Goal: Information Seeking & Learning: Learn about a topic

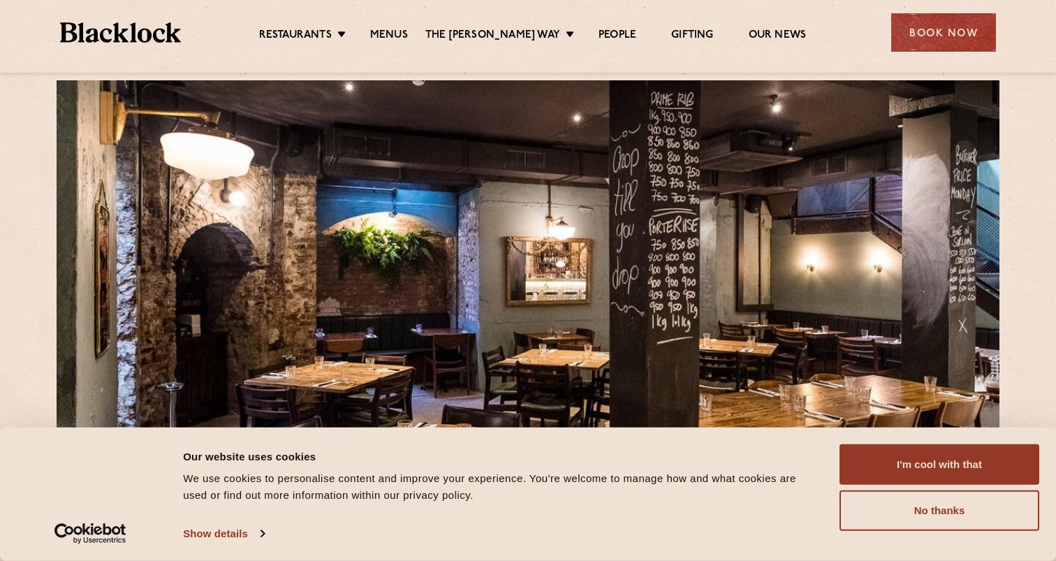
scroll to position [37, 0]
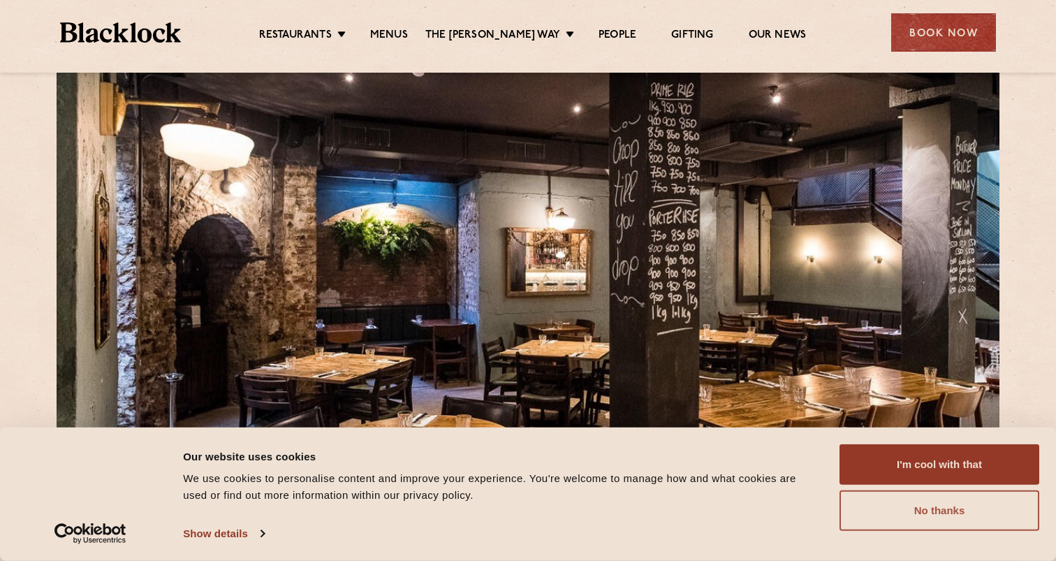
click at [932, 511] on button "No thanks" at bounding box center [940, 510] width 200 height 41
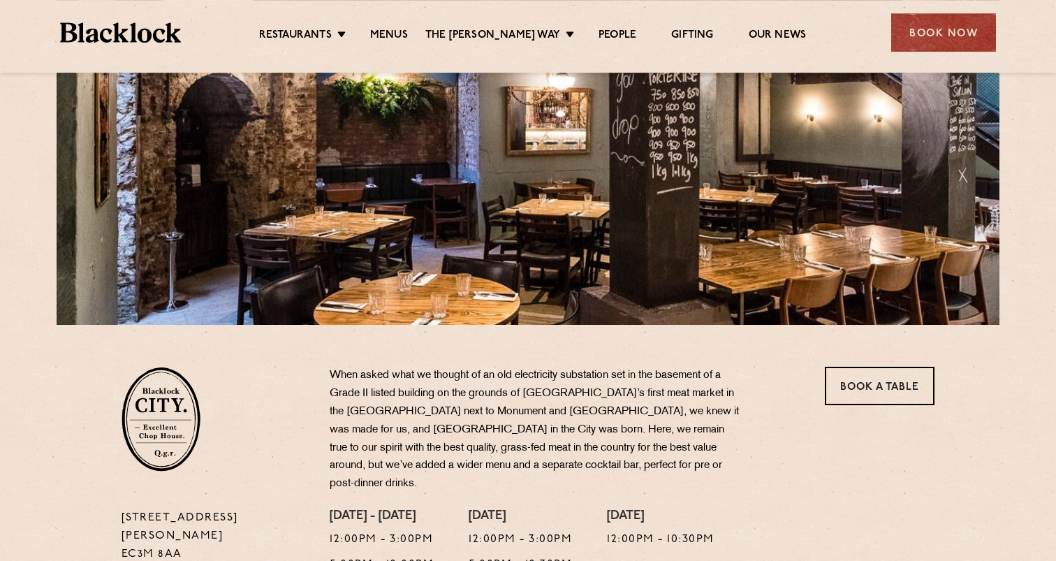
scroll to position [0, 0]
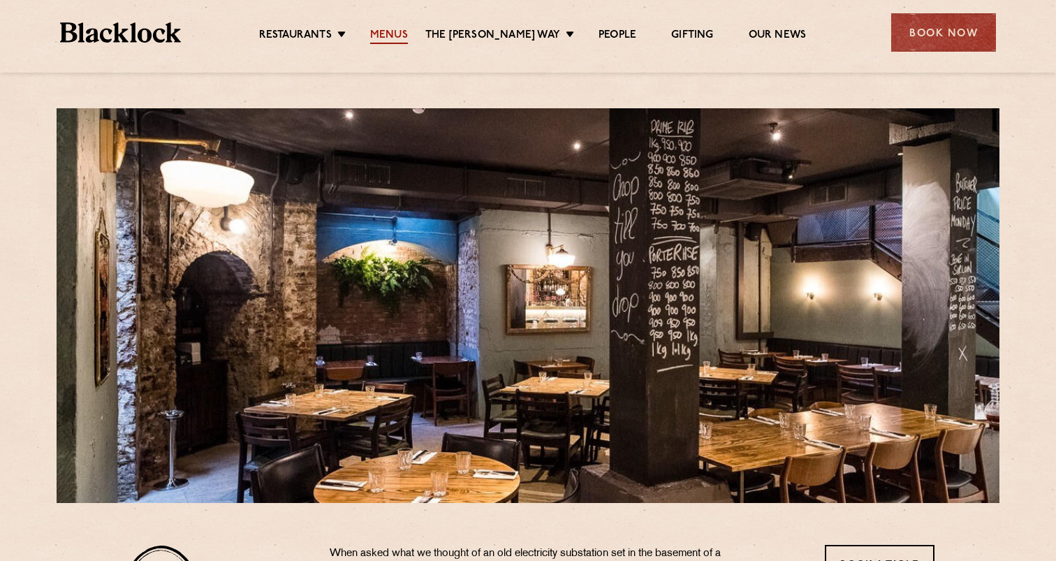
click at [402, 34] on link "Menus" at bounding box center [389, 36] width 38 height 15
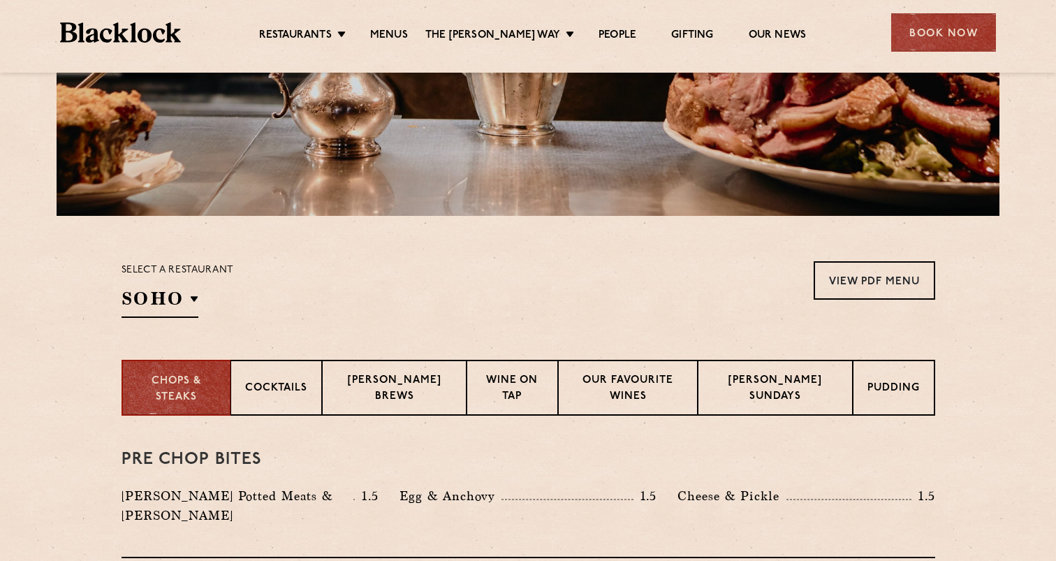
scroll to position [286, 0]
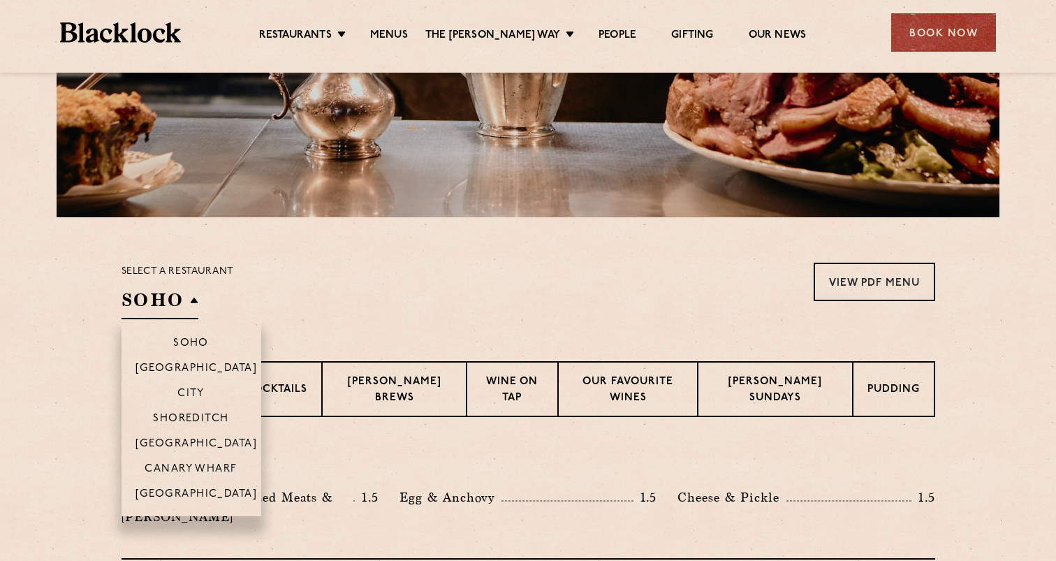
click at [195, 309] on h2 "SOHO" at bounding box center [160, 303] width 77 height 31
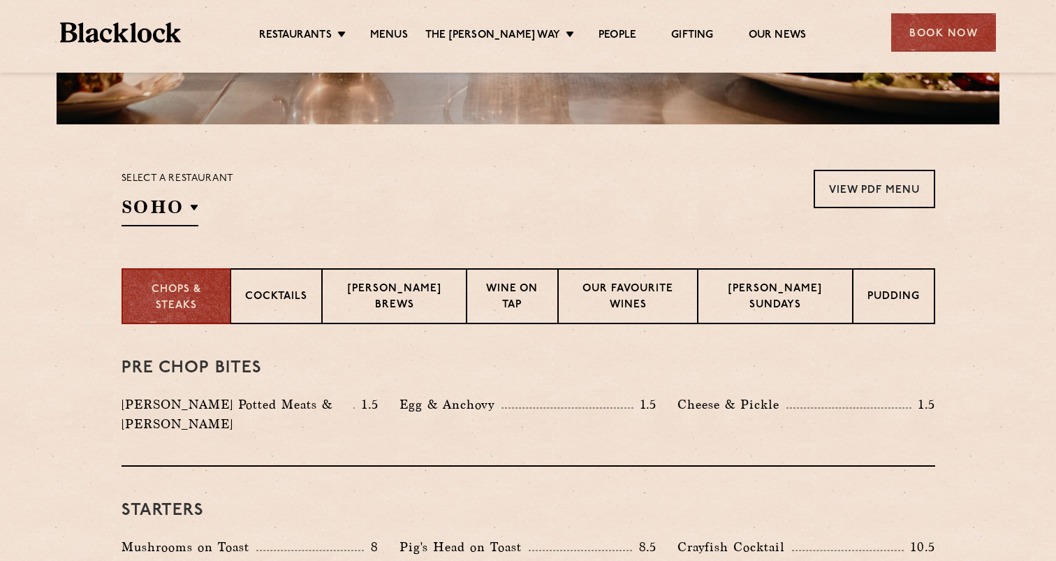
scroll to position [388, 0]
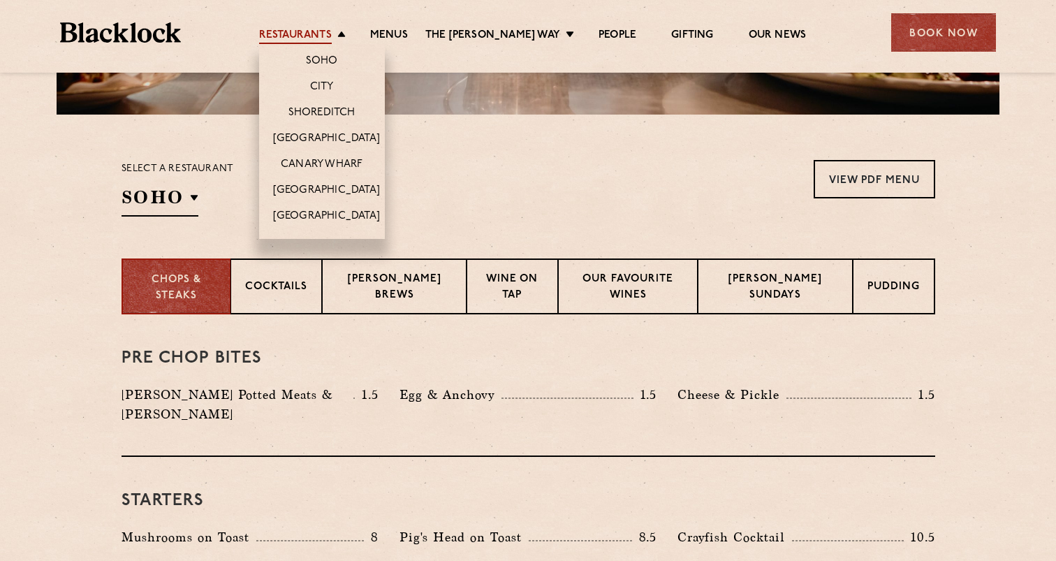
click at [332, 35] on link "Restaurants" at bounding box center [295, 36] width 73 height 15
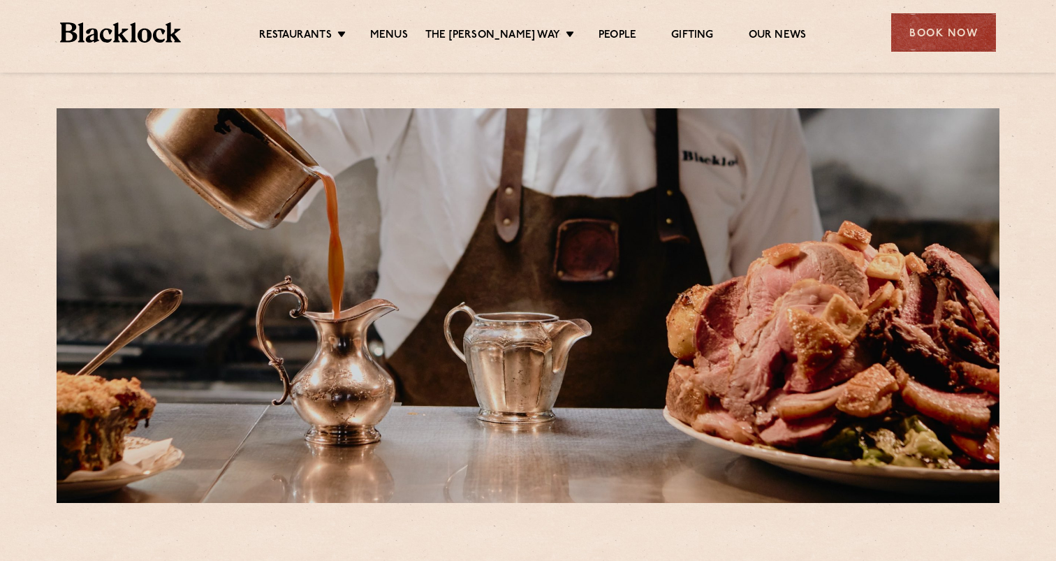
scroll to position [388, 0]
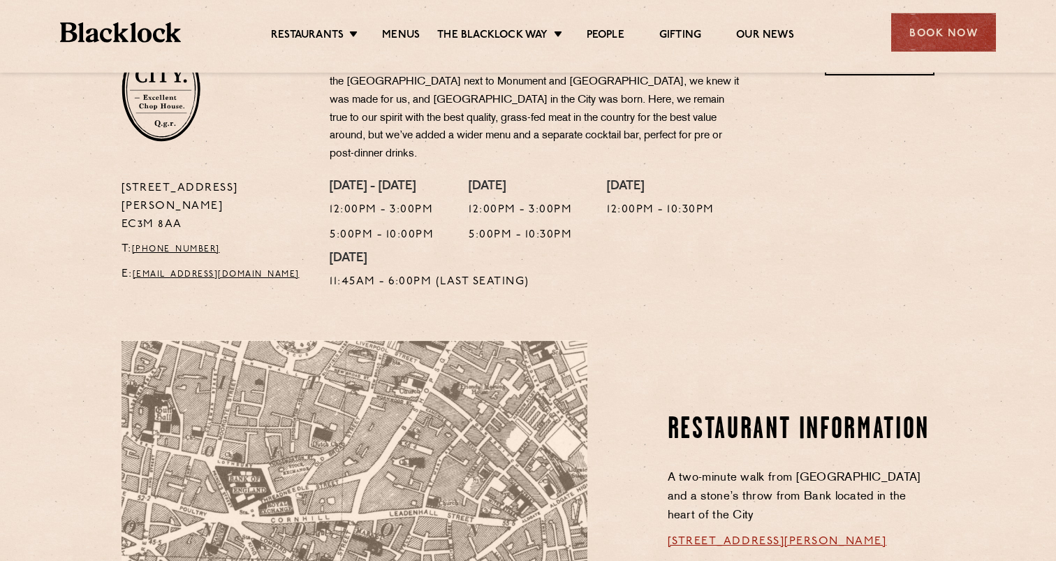
scroll to position [487, 0]
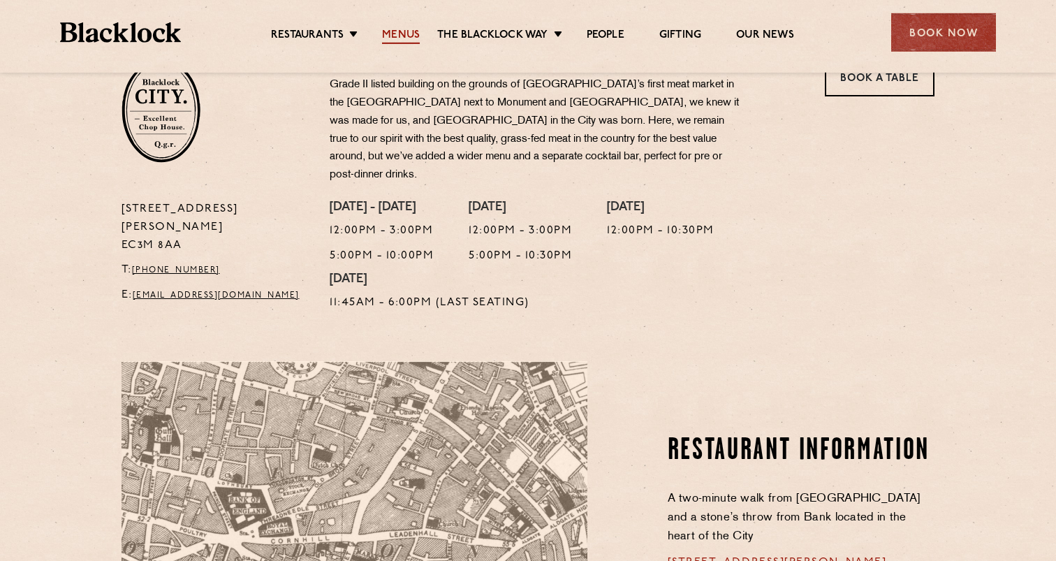
click at [416, 43] on link "Menus" at bounding box center [401, 36] width 38 height 15
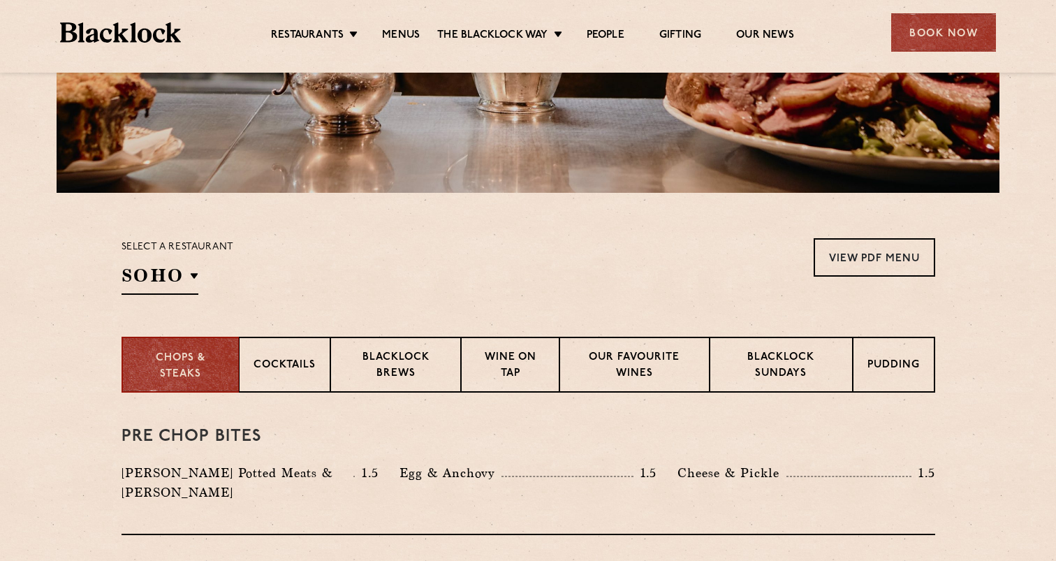
scroll to position [393, 0]
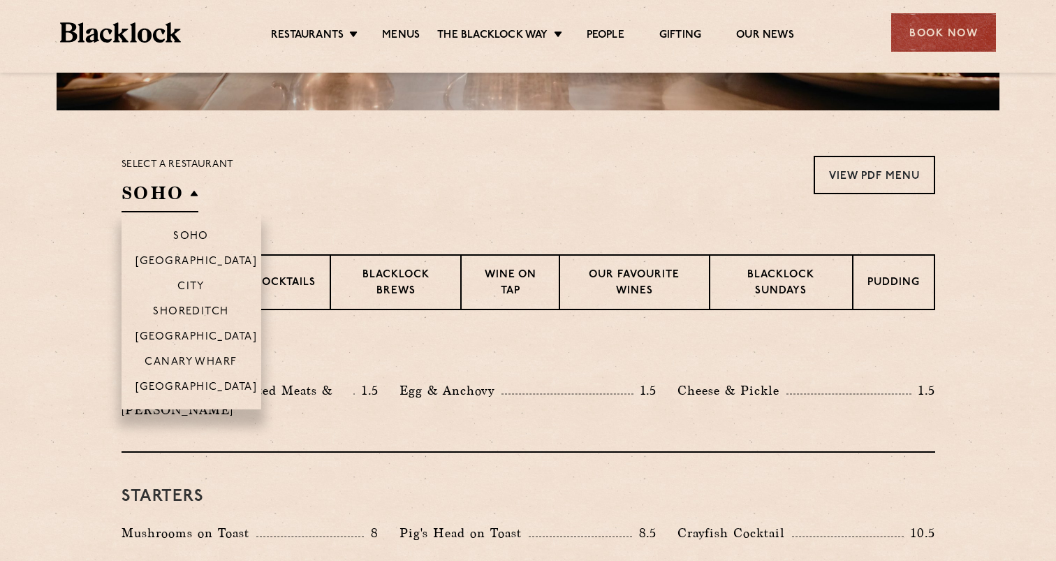
click at [166, 198] on h2 "SOHO" at bounding box center [160, 196] width 77 height 31
click at [196, 284] on p "City" at bounding box center [190, 288] width 27 height 14
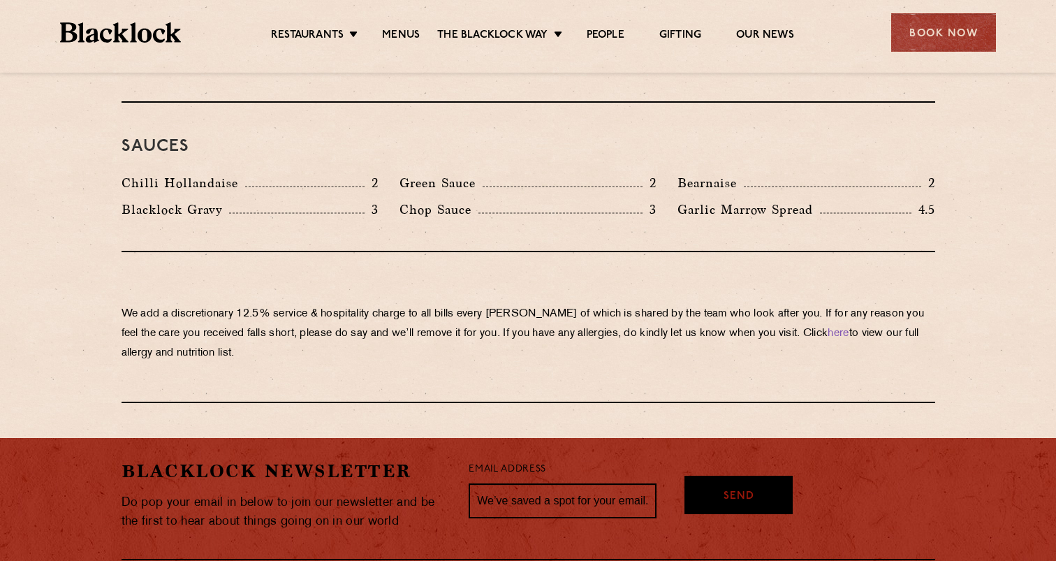
scroll to position [2483, 0]
